Goal: Navigation & Orientation: Find specific page/section

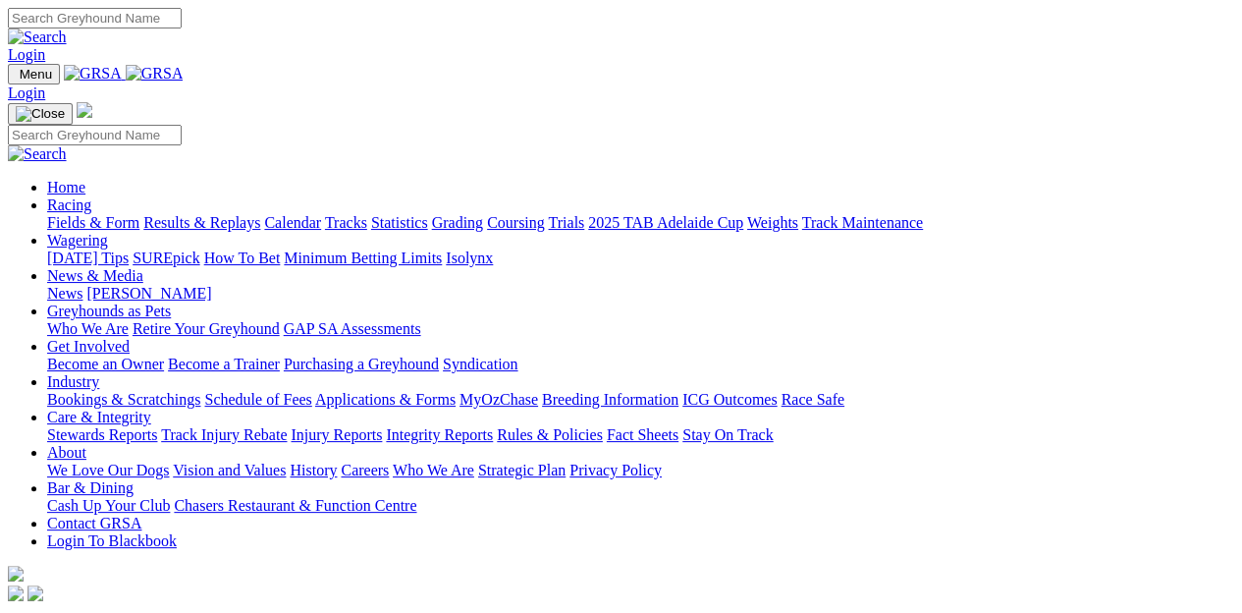
click at [211, 285] on link "[PERSON_NAME]" at bounding box center [148, 293] width 125 height 17
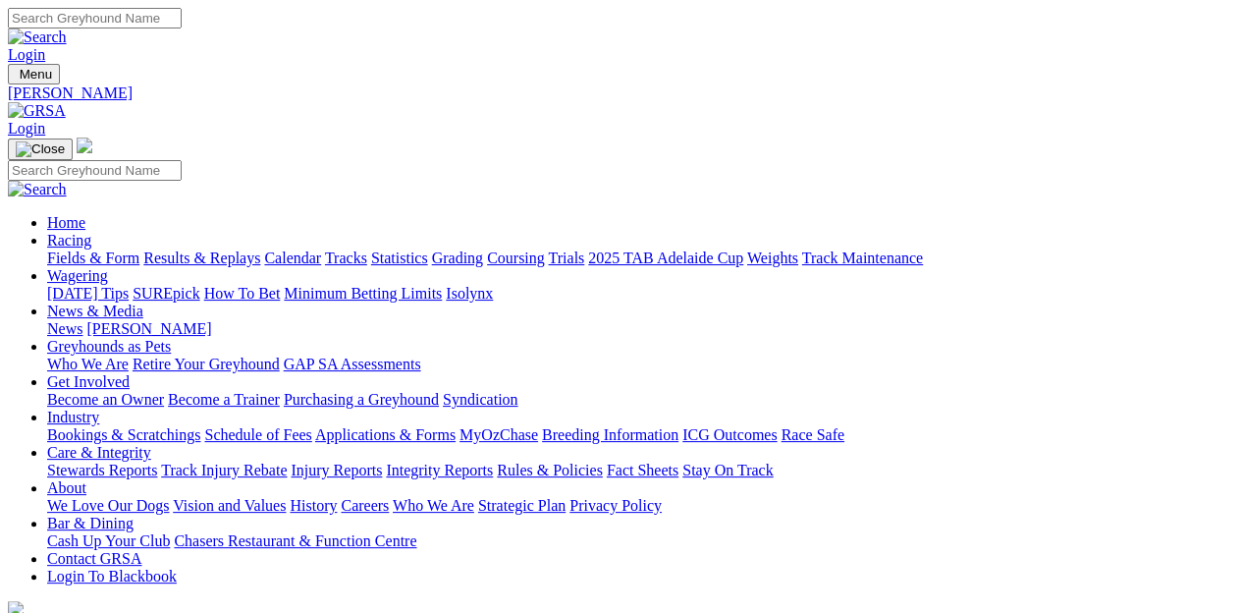
click at [82, 320] on link "News" at bounding box center [64, 328] width 35 height 17
click at [151, 444] on link "Care & Integrity" at bounding box center [99, 452] width 104 height 17
click at [493, 461] on link "Integrity Reports" at bounding box center [439, 469] width 107 height 17
